Goal: Find specific page/section: Find specific page/section

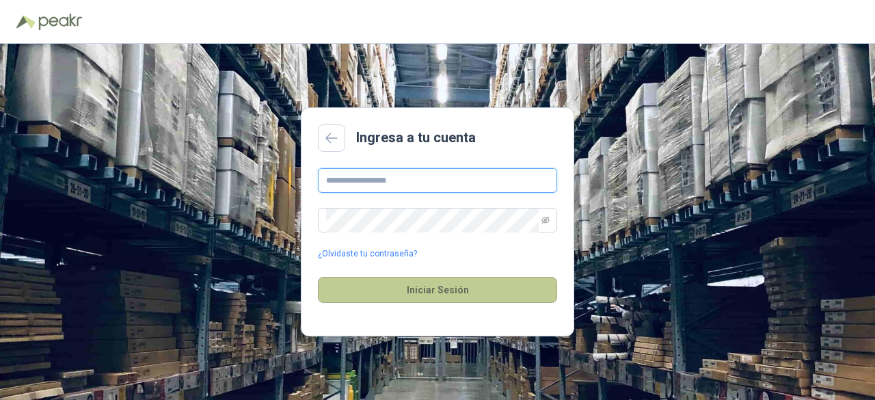
type input "**********"
click at [433, 292] on button "Iniciar Sesión" at bounding box center [437, 290] width 239 height 26
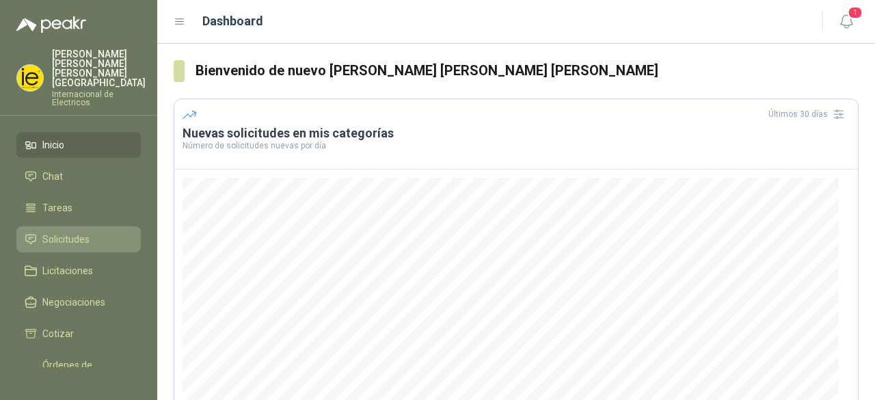
click at [55, 226] on link "Solicitudes" at bounding box center [78, 239] width 124 height 26
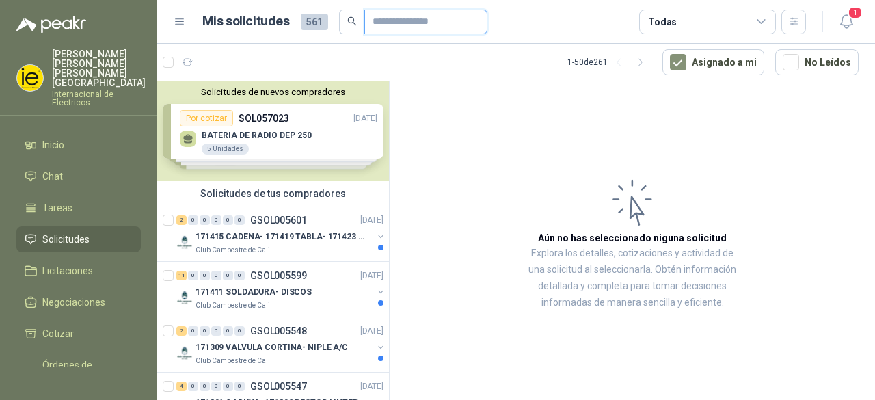
click at [401, 22] on input "text" at bounding box center [420, 21] width 96 height 23
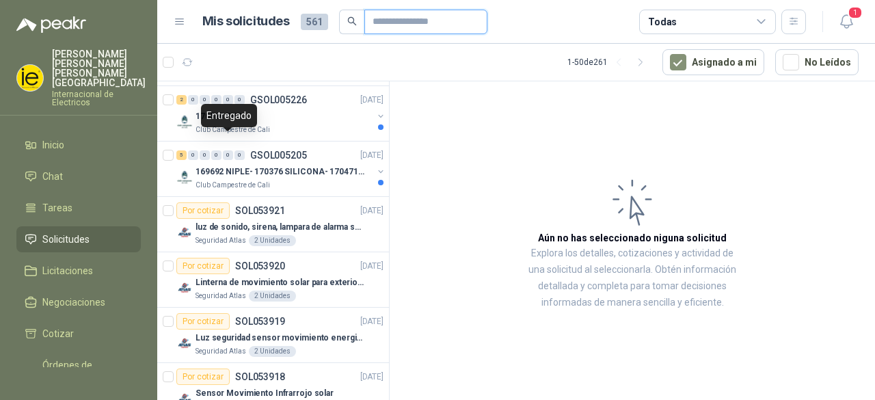
scroll to position [1572, 0]
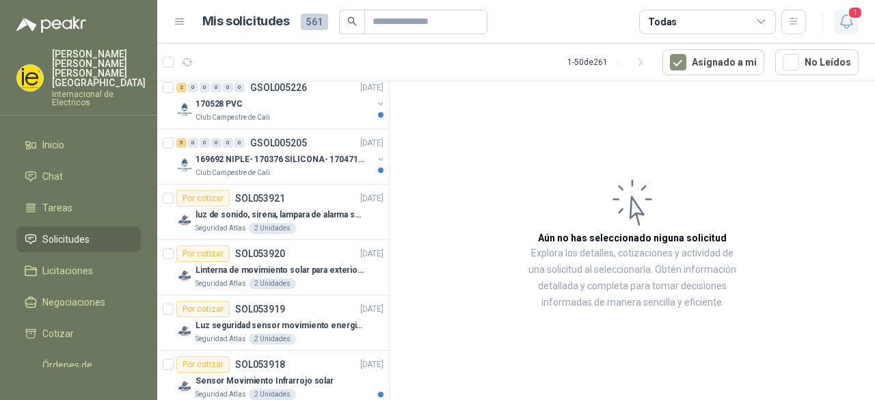
click at [847, 24] on icon "button" at bounding box center [846, 21] width 17 height 17
